Goal: Task Accomplishment & Management: Use online tool/utility

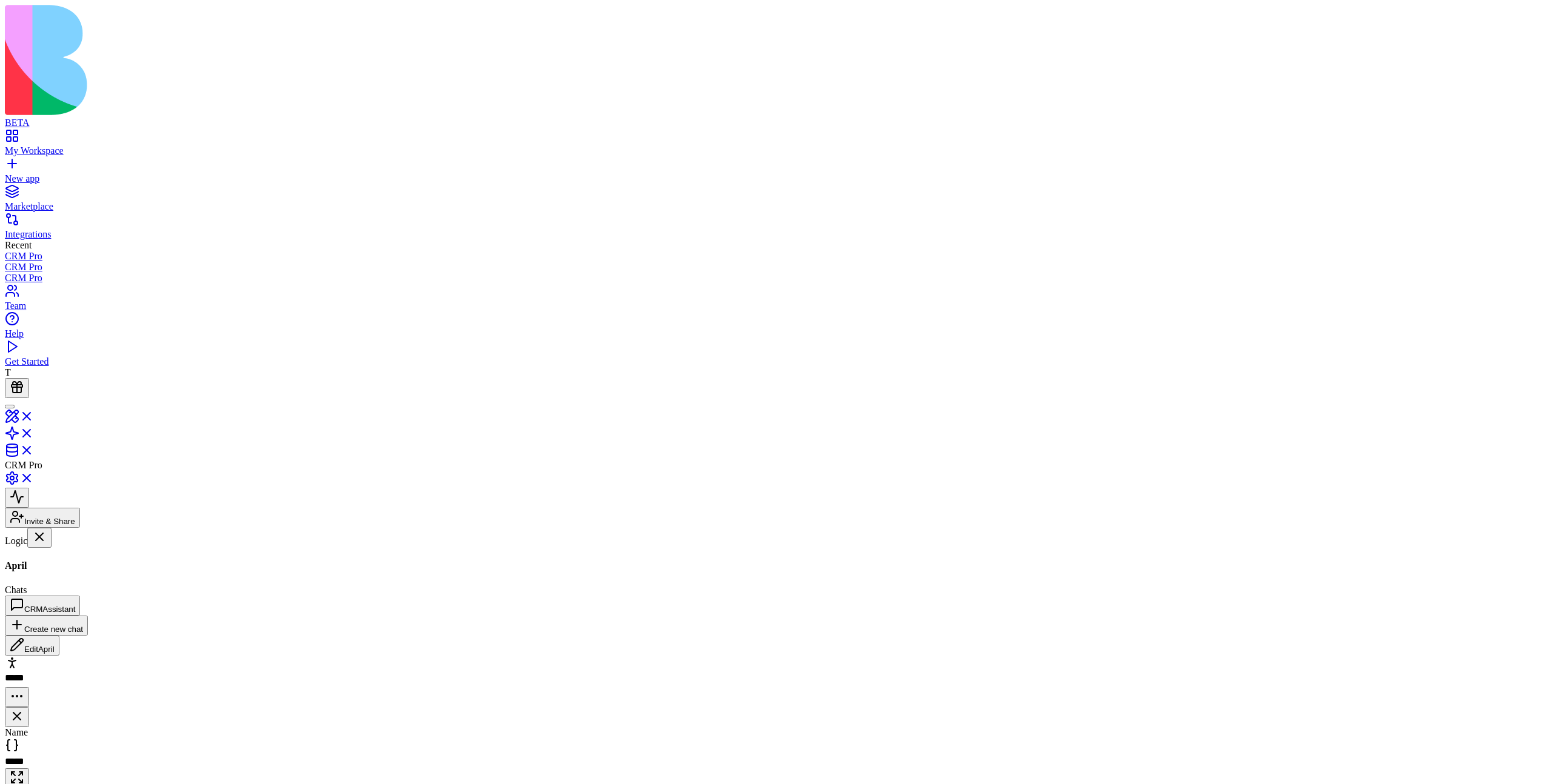
click at [22, 135] on link "My Workspace" at bounding box center [776, 145] width 1542 height 22
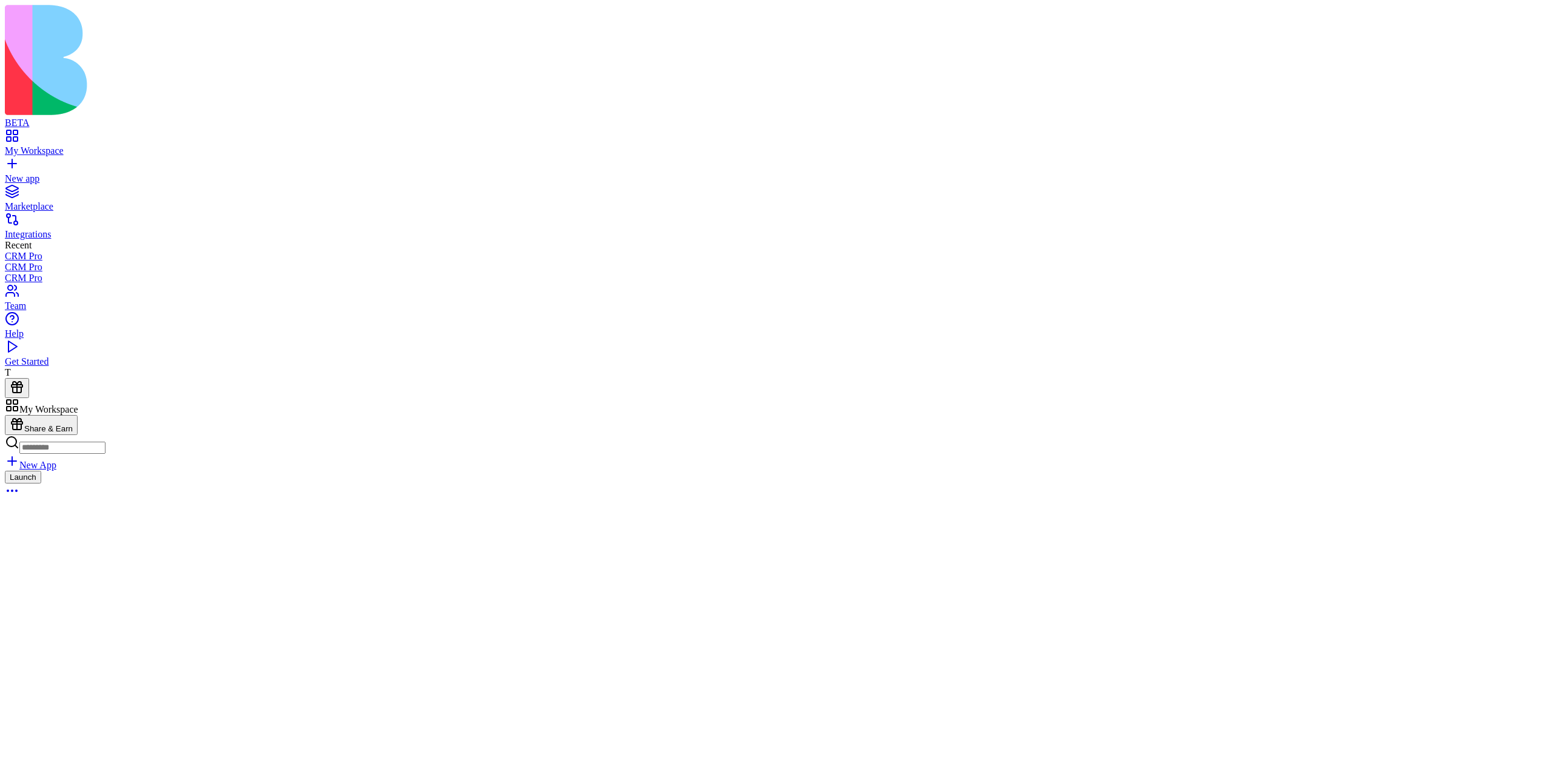
click at [604, 471] on div "Launch" at bounding box center [776, 486] width 1542 height 29
click at [34, 436] on link at bounding box center [20, 441] width 29 height 10
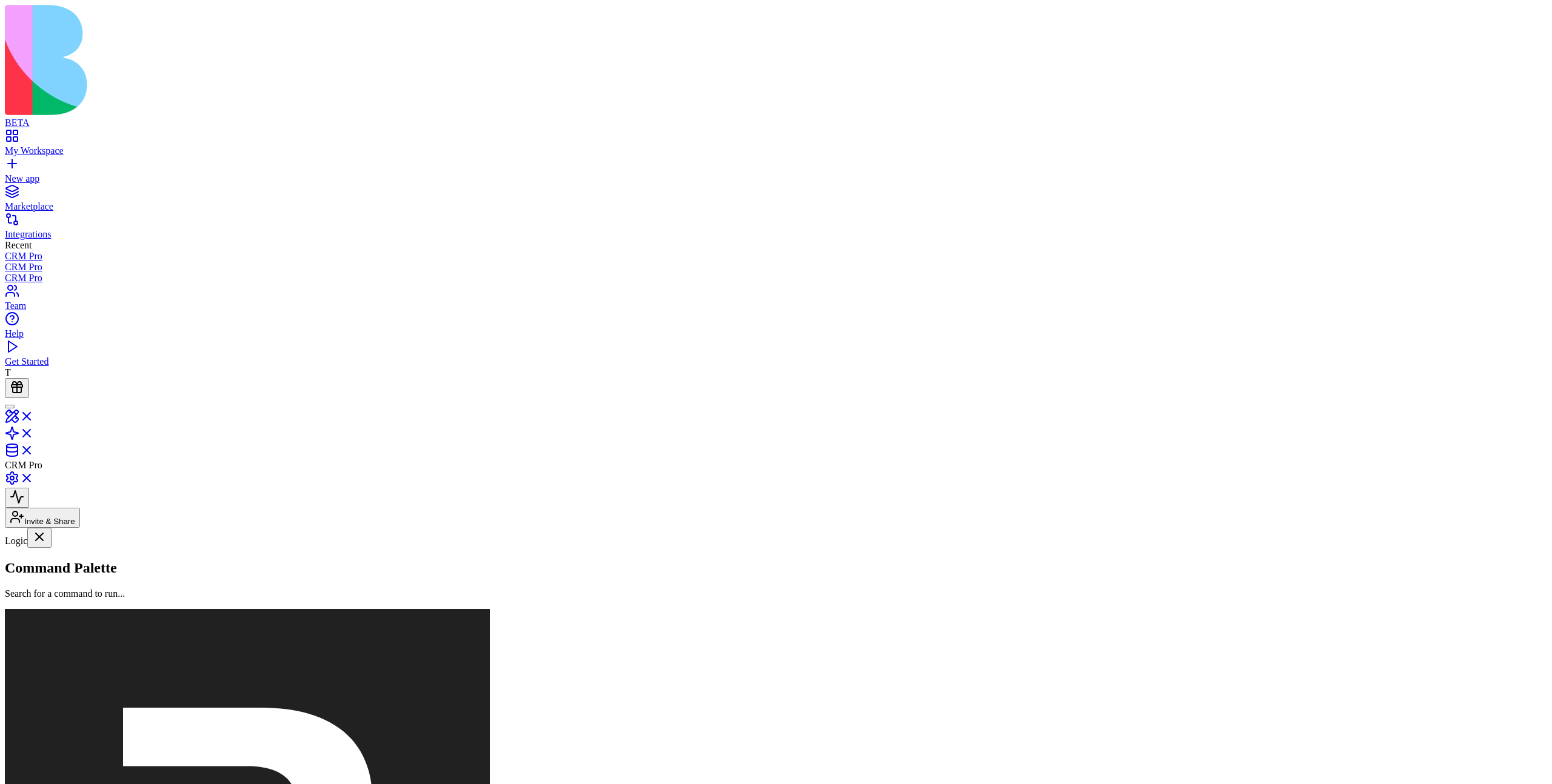
click at [29, 652] on button at bounding box center [17, 661] width 24 height 20
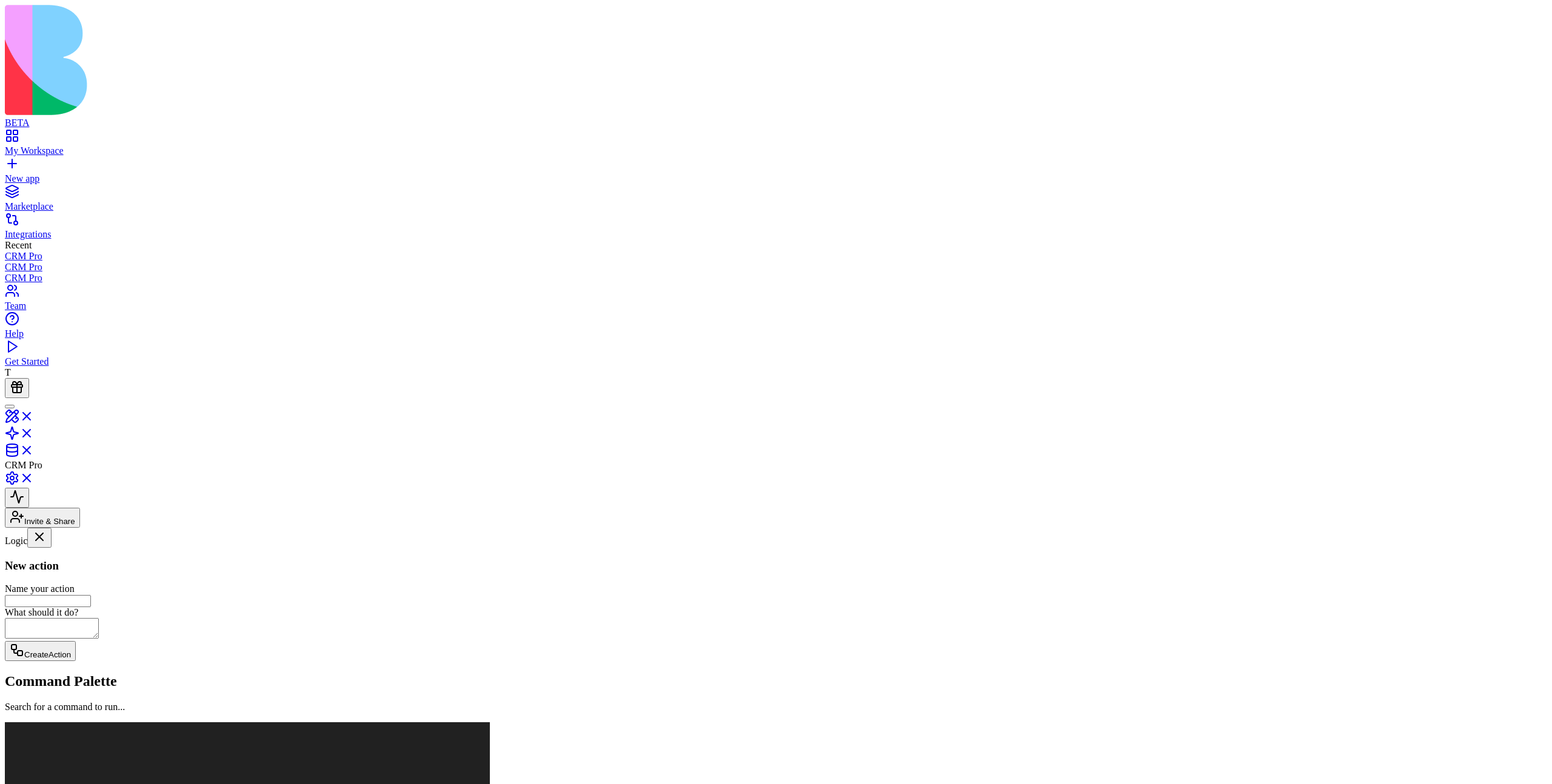
click at [91, 596] on input "Name your action" at bounding box center [48, 602] width 86 height 12
type input "****"
click at [76, 641] on button "Create Action" at bounding box center [41, 651] width 71 height 20
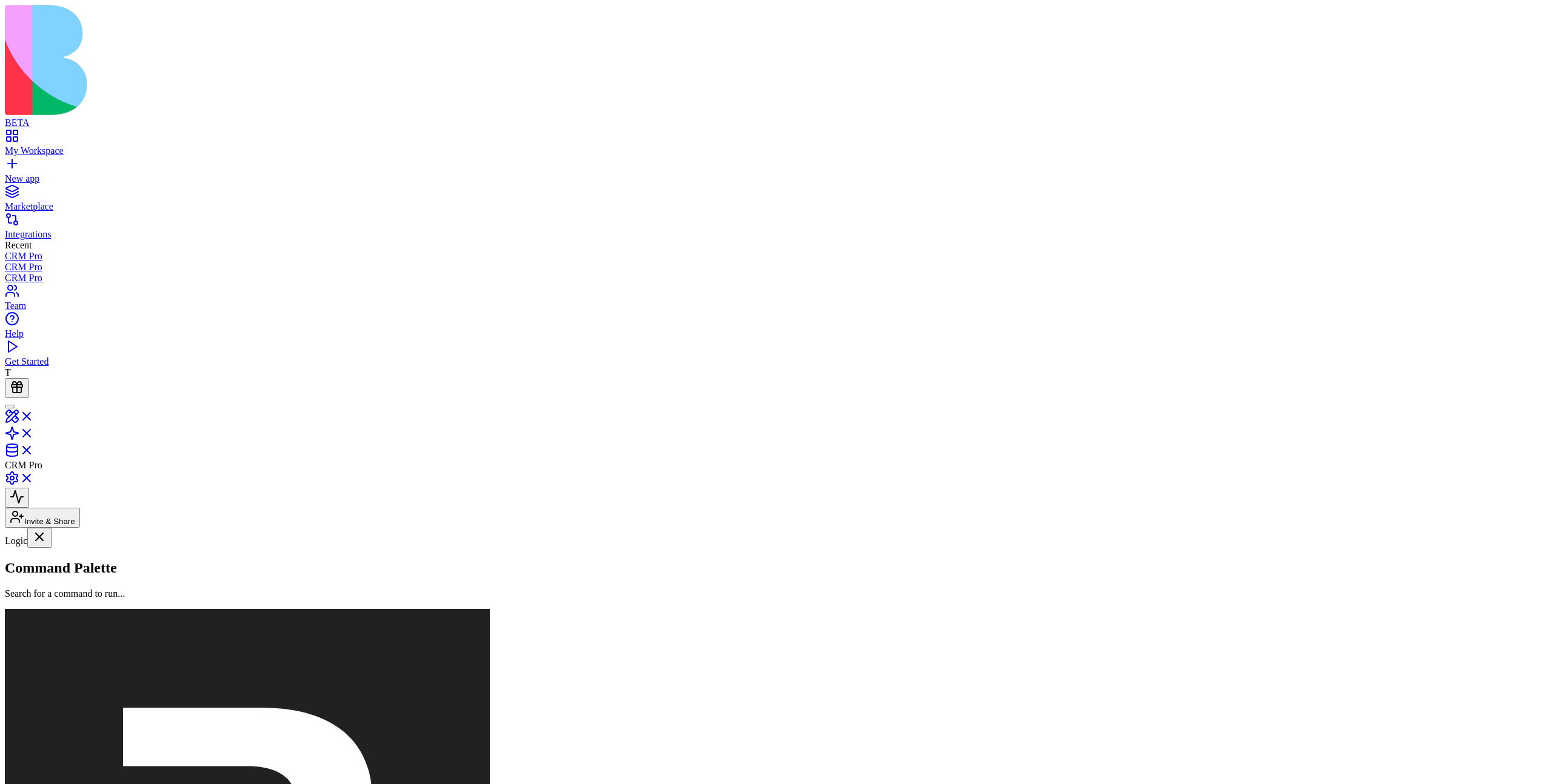
click at [630, 675] on button "button" at bounding box center [607, 693] width 46 height 37
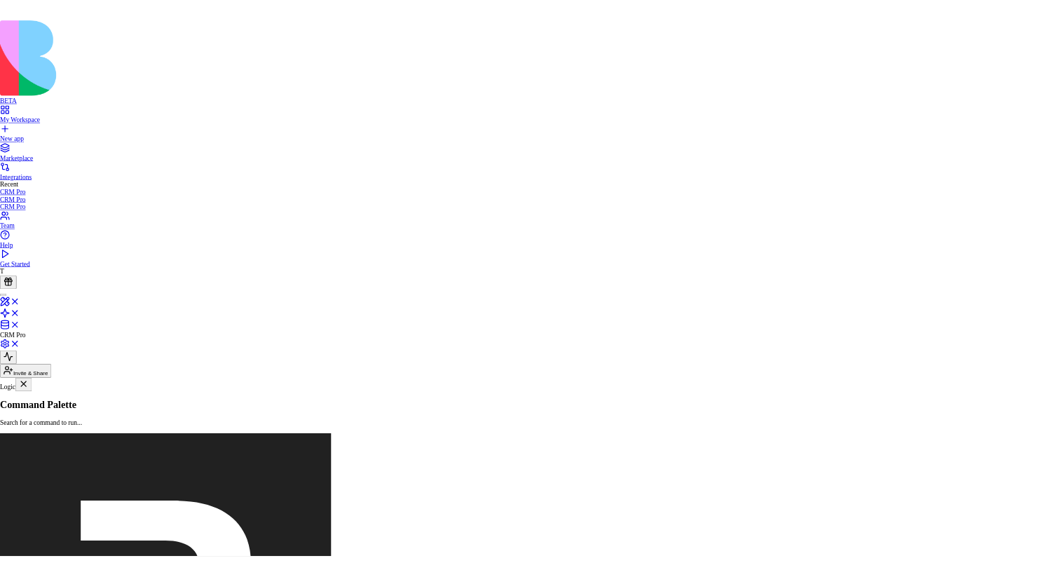
scroll to position [551, 0]
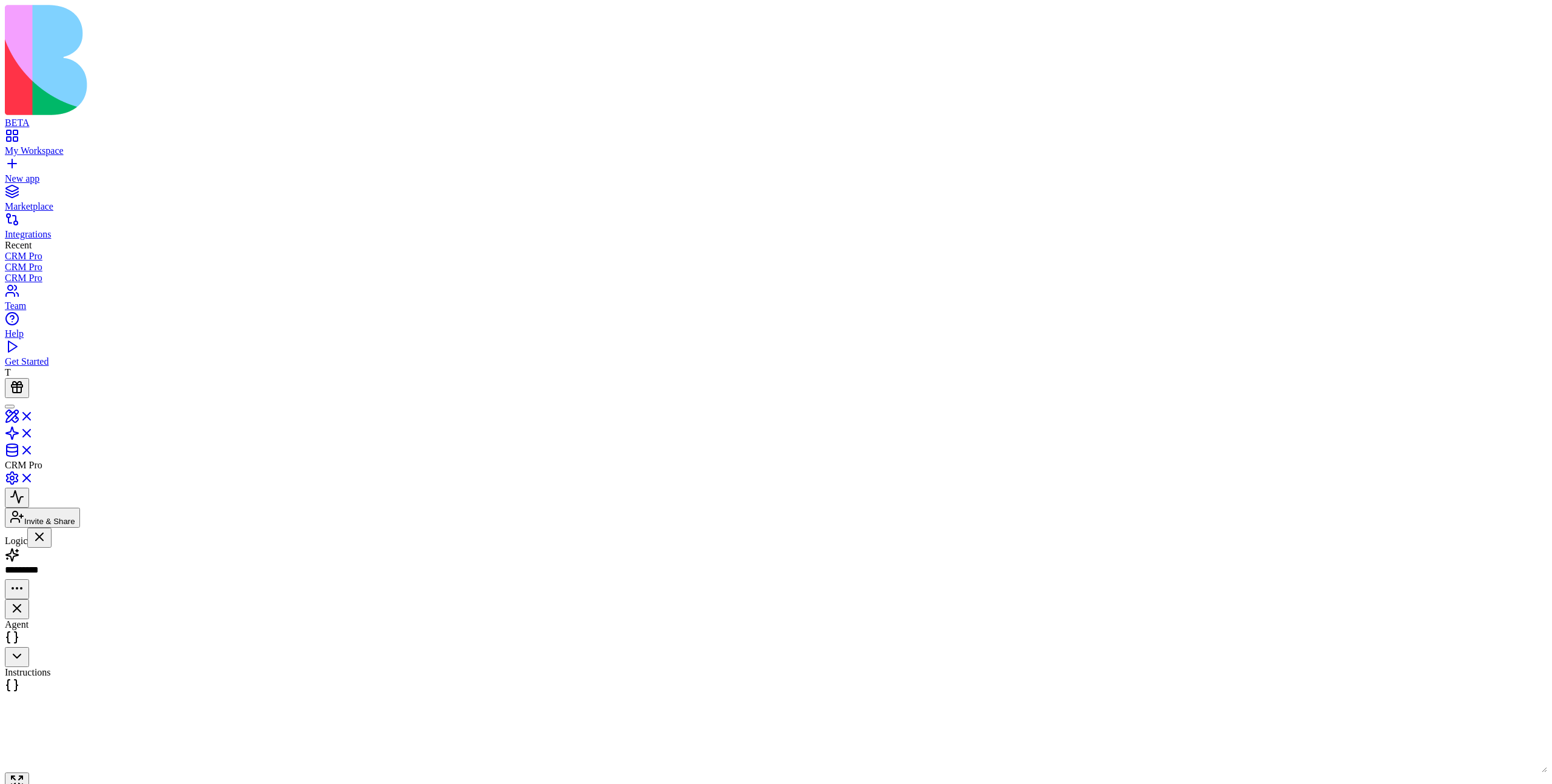
drag, startPoint x: 956, startPoint y: 367, endPoint x: 1086, endPoint y: 374, distance: 130.2
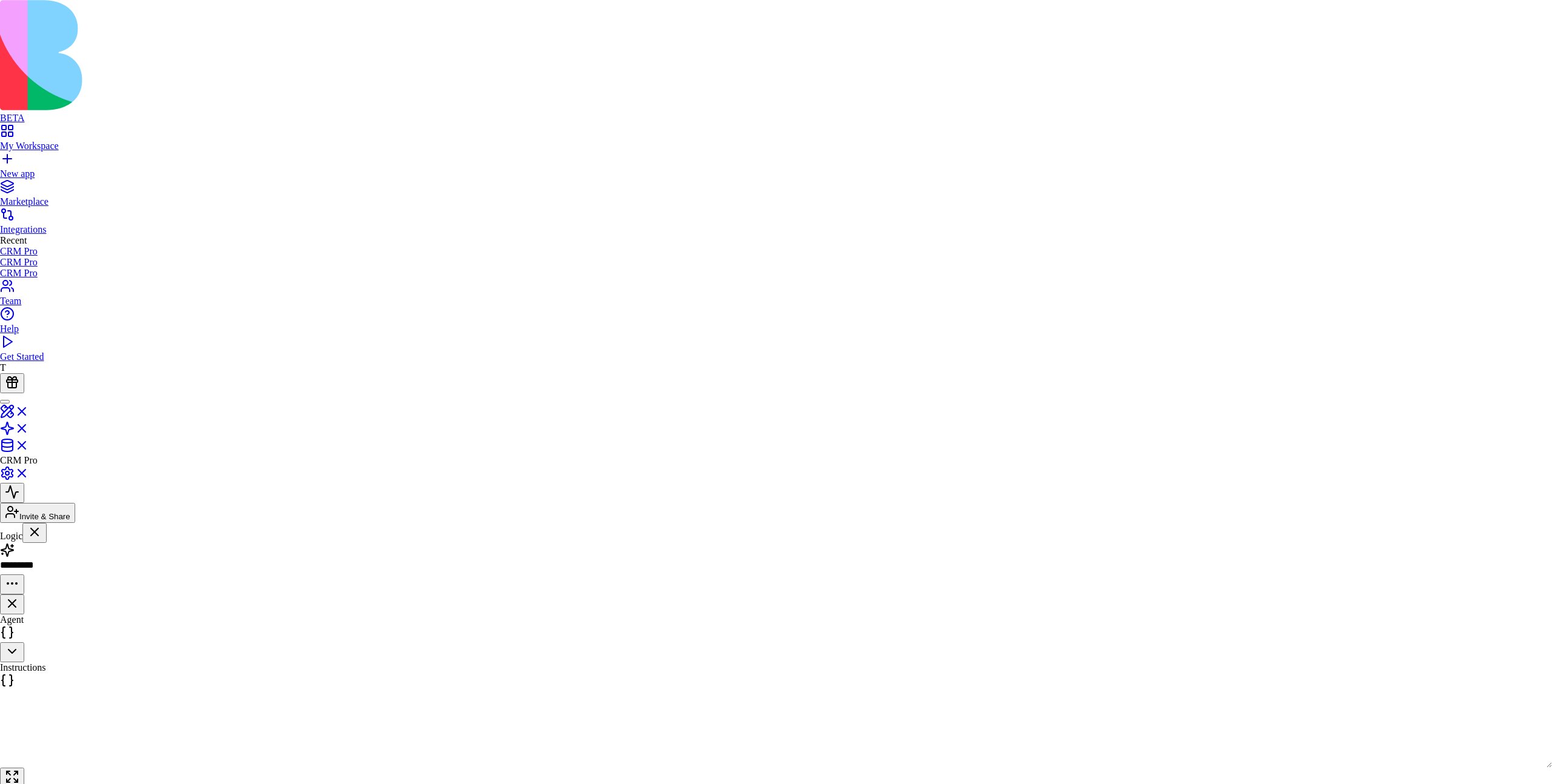
type input "***"
click at [1024, 217] on button "Create" at bounding box center [1006, 210] width 34 height 13
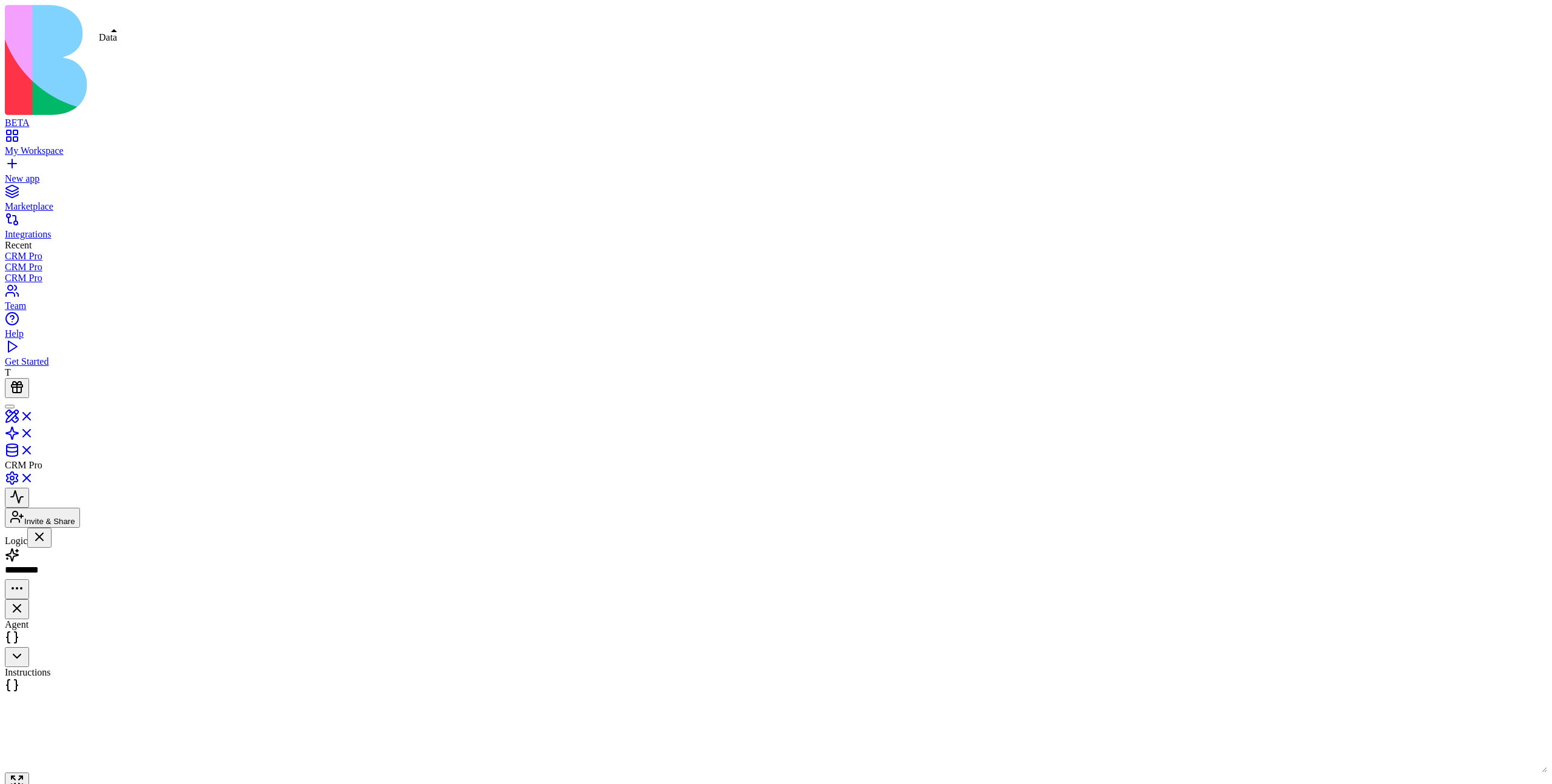
click at [34, 449] on link at bounding box center [20, 455] width 29 height 10
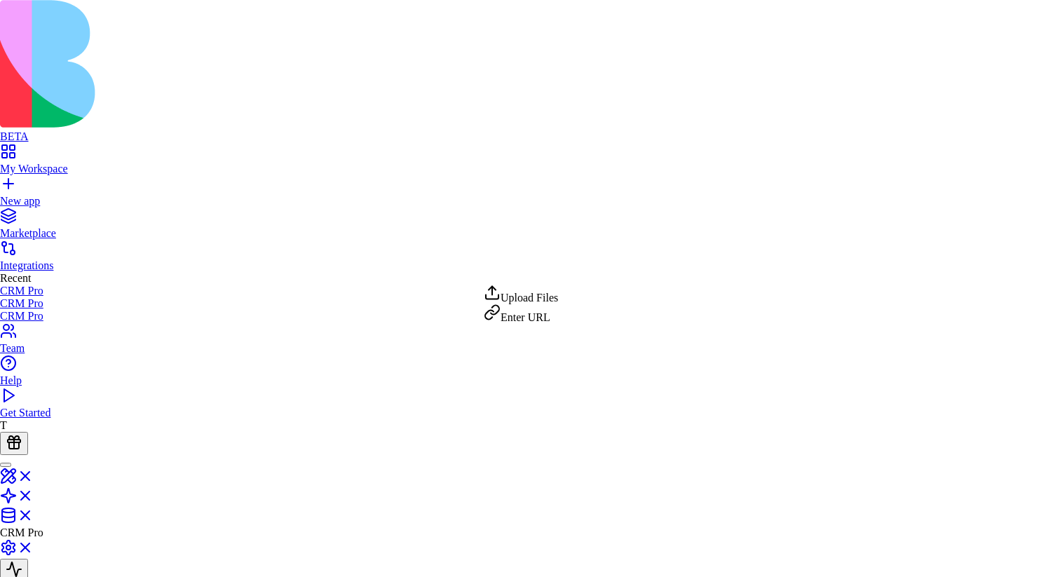
click at [553, 317] on div "Enter URL" at bounding box center [521, 314] width 74 height 20
type input "******"
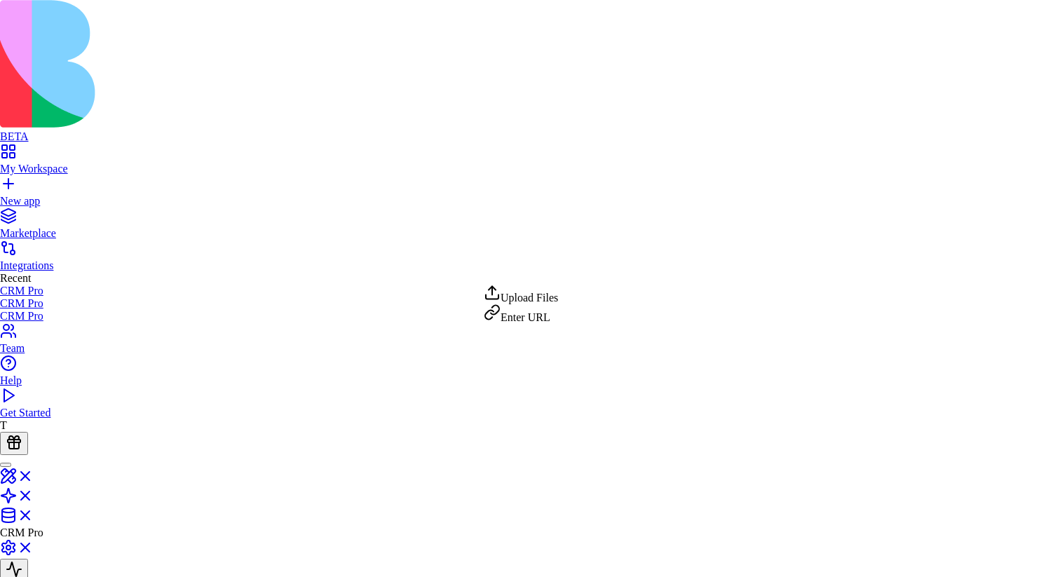
click at [534, 304] on div "Upload Files" at bounding box center [521, 295] width 74 height 20
click at [542, 324] on div "Enter URL" at bounding box center [521, 314] width 74 height 20
type input "**********"
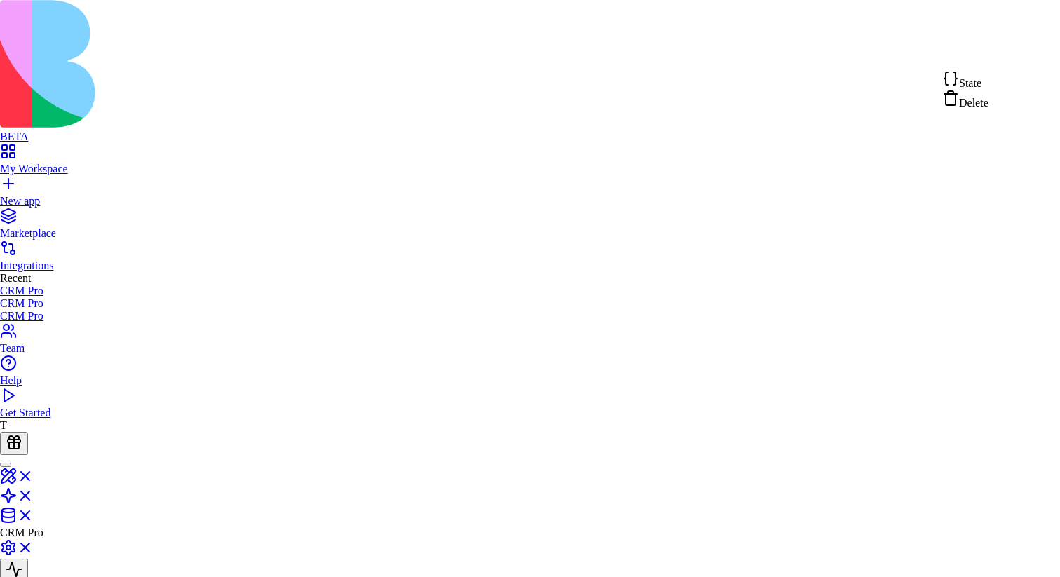
click at [989, 83] on div "State" at bounding box center [965, 80] width 46 height 20
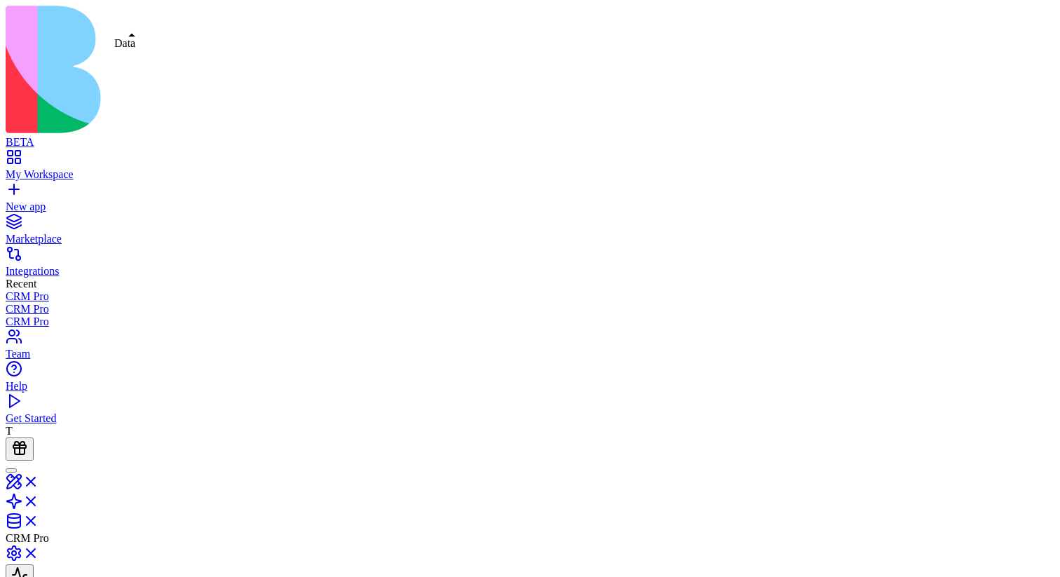
click at [39, 520] on link at bounding box center [23, 526] width 34 height 12
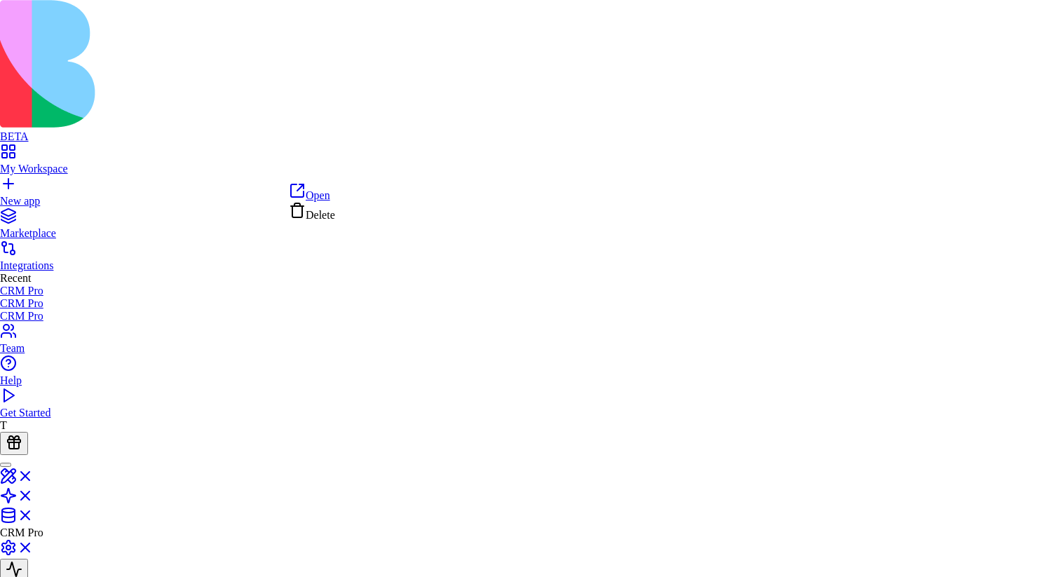
click at [335, 202] on div "Open" at bounding box center [312, 192] width 46 height 20
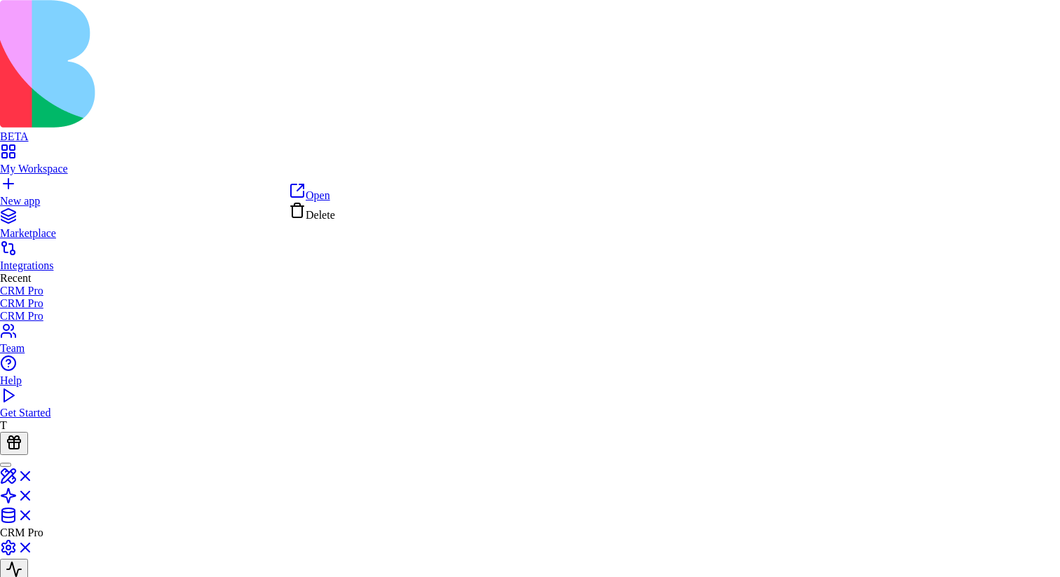
click at [335, 213] on div "Delete" at bounding box center [312, 212] width 46 height 20
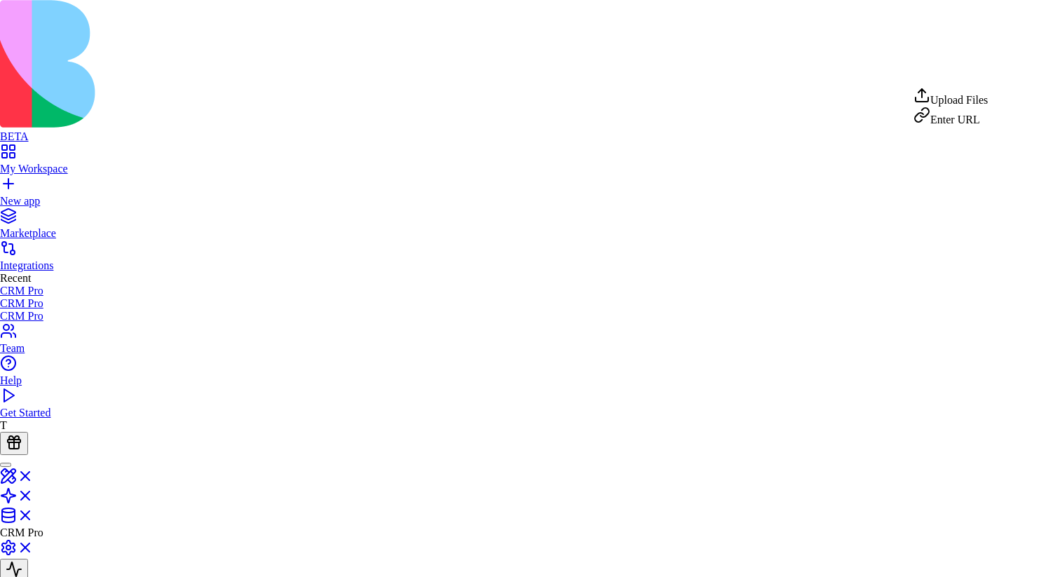
click at [950, 115] on div "Enter URL" at bounding box center [951, 117] width 74 height 20
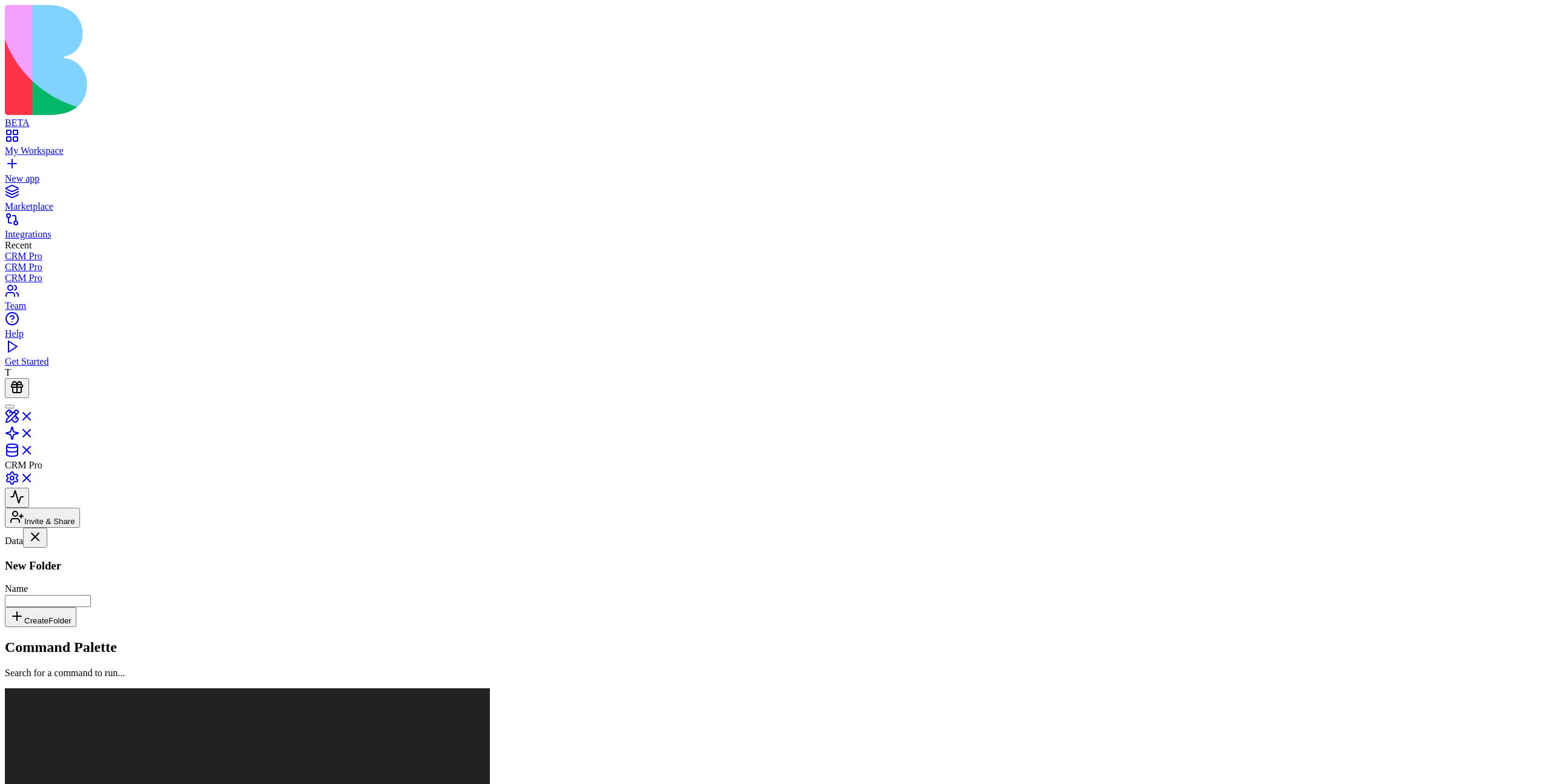
click at [118, 722] on link "aaa" at bounding box center [74, 733] width 139 height 23
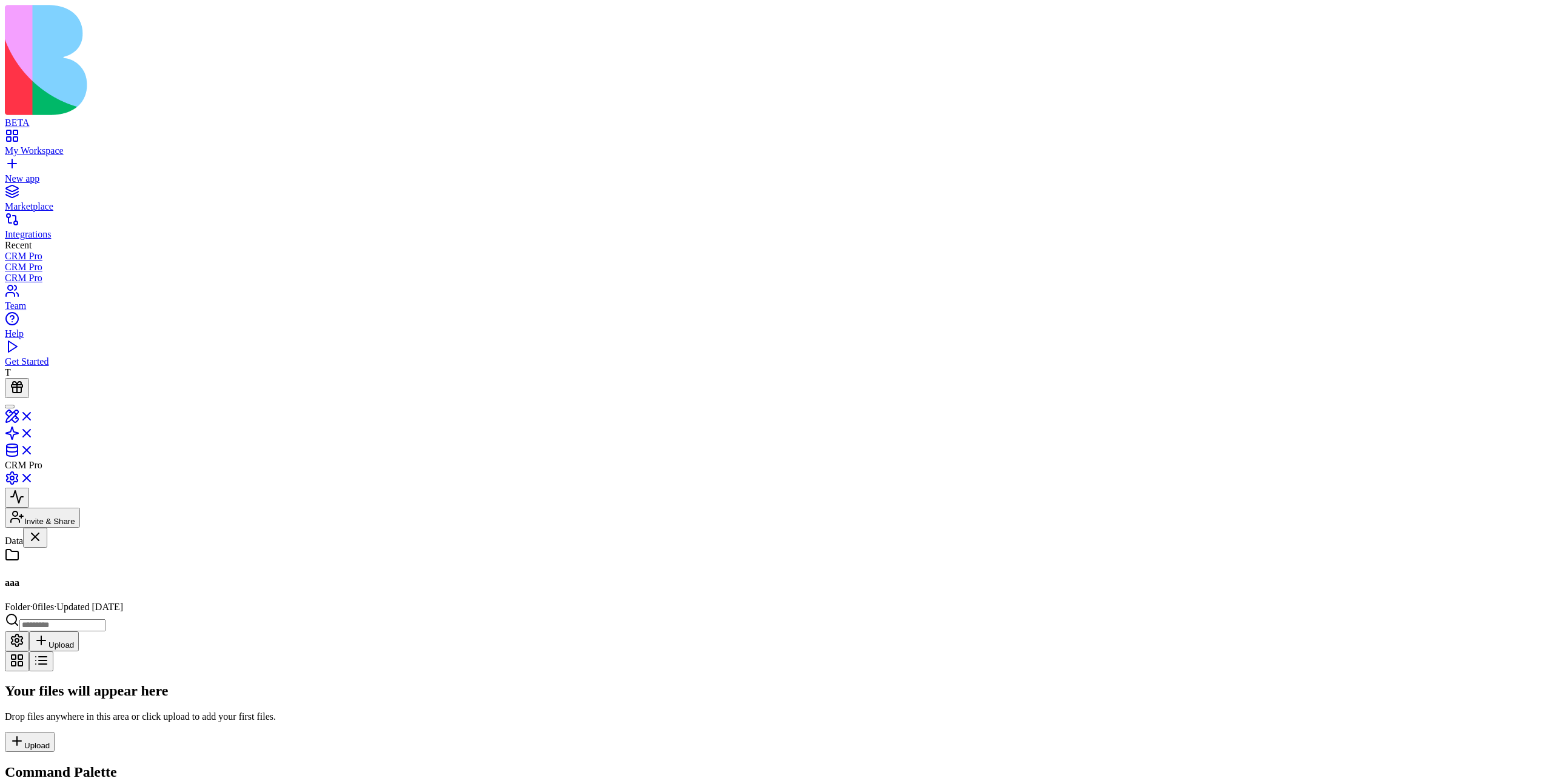
click at [968, 683] on div "Your files will appear here Drop files anywhere in this area or click upload to…" at bounding box center [776, 717] width 1542 height 69
click at [54, 732] on button "Upload" at bounding box center [30, 742] width 50 height 20
click at [79, 632] on button "Upload" at bounding box center [54, 641] width 50 height 20
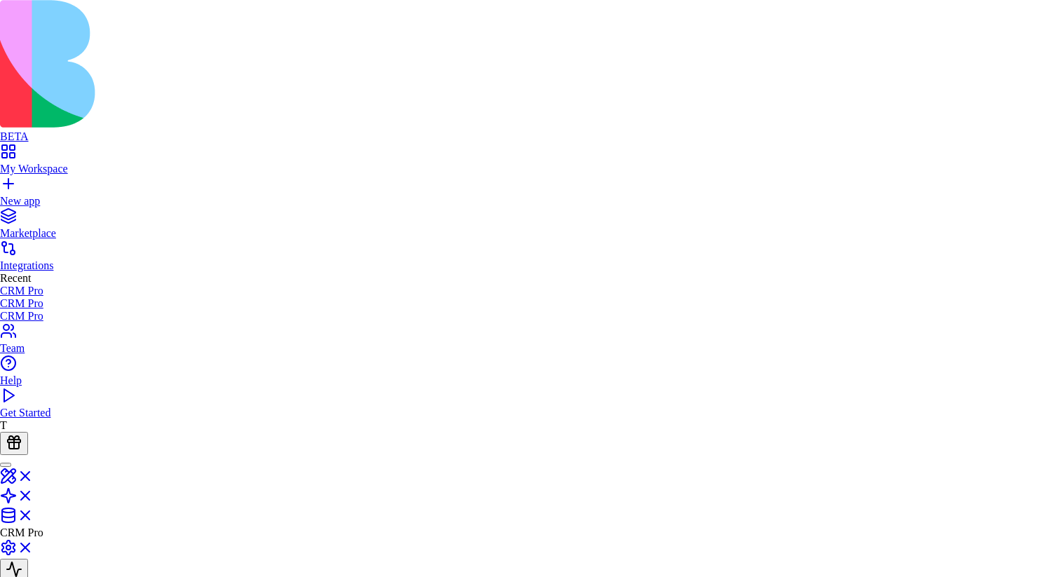
click at [529, 319] on div "Enter URL" at bounding box center [521, 314] width 74 height 20
type input "**********"
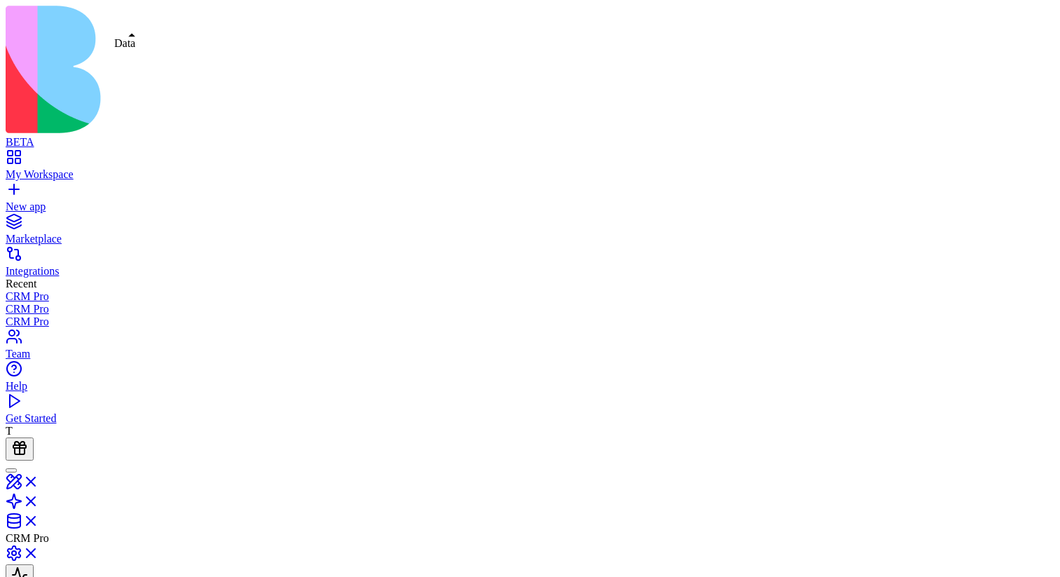
click at [39, 520] on link at bounding box center [23, 526] width 34 height 12
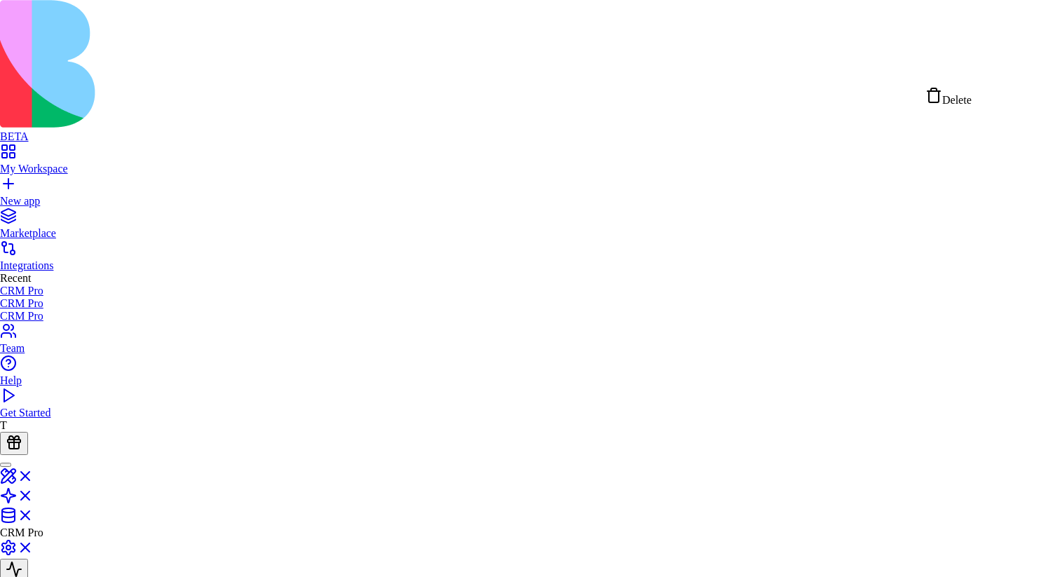
click at [972, 100] on div "Delete" at bounding box center [949, 97] width 46 height 20
